Goal: Navigation & Orientation: Understand site structure

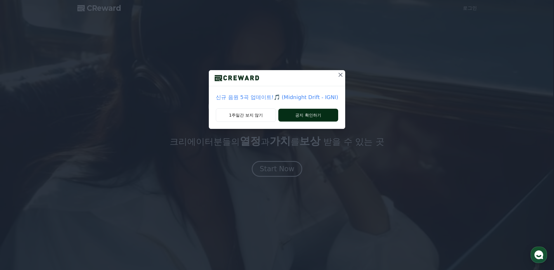
click at [309, 113] on button "공지 확인하기" at bounding box center [308, 115] width 60 height 13
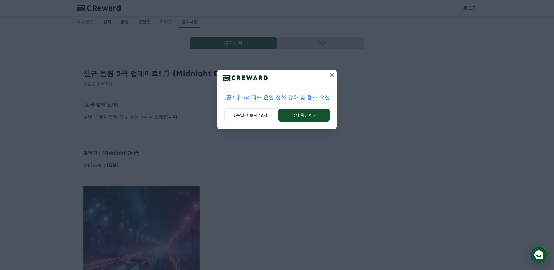
click at [310, 99] on p "[공지] 크리워드 운영 정책 강화 및 협조 요청" at bounding box center [276, 97] width 105 height 8
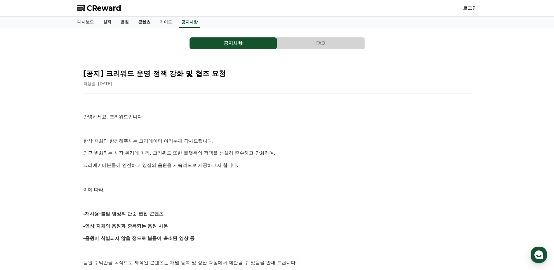
click at [149, 24] on link "콘텐츠" at bounding box center [144, 22] width 22 height 11
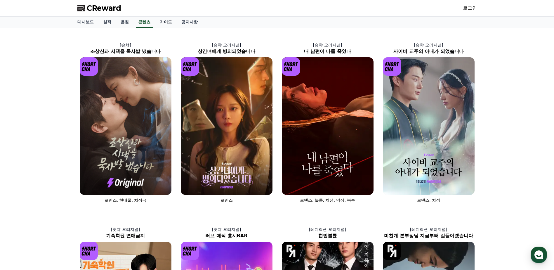
click at [166, 21] on link "가이드" at bounding box center [166, 22] width 22 height 11
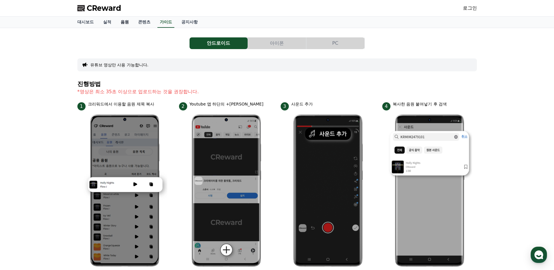
click at [131, 20] on link "음원" at bounding box center [125, 22] width 18 height 11
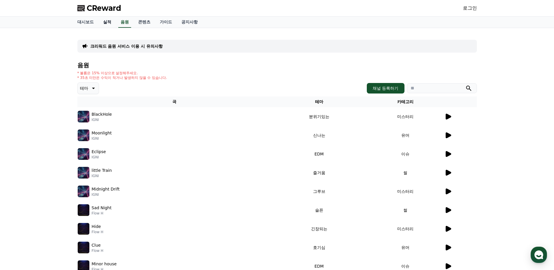
click at [112, 22] on link "실적" at bounding box center [107, 22] width 18 height 11
